Goal: Information Seeking & Learning: Learn about a topic

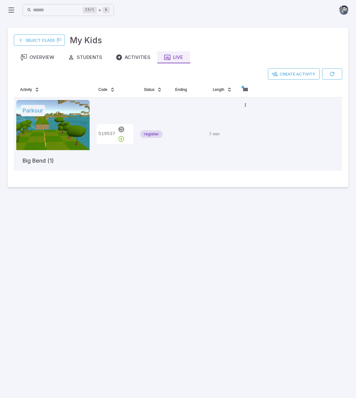
click at [6, 8] on div "Ctrl + k ​ Select Class My Kids Overview Students Activities Live Create Activi…" at bounding box center [178, 199] width 356 height 398
click at [10, 8] on icon at bounding box center [12, 10] width 8 height 8
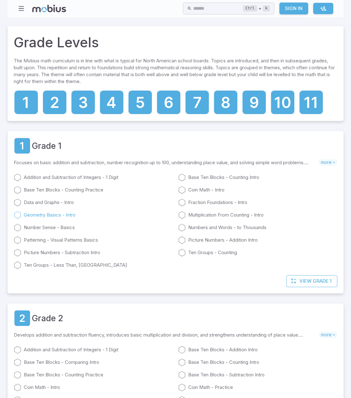
click at [53, 215] on link "Geometry Basics - Intro" at bounding box center [93, 215] width 159 height 8
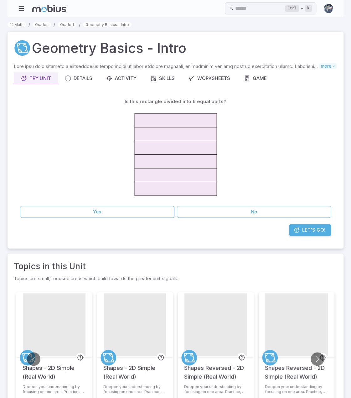
click at [305, 230] on span "Let's Go!" at bounding box center [313, 229] width 23 height 7
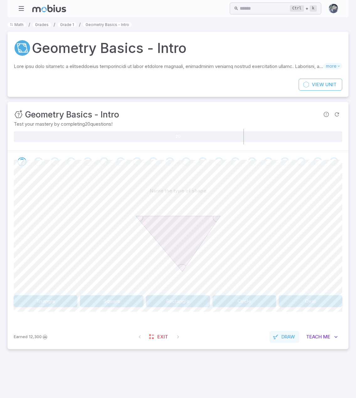
click at [286, 336] on span "Draw" at bounding box center [287, 336] width 13 height 7
